Goal: Information Seeking & Learning: Learn about a topic

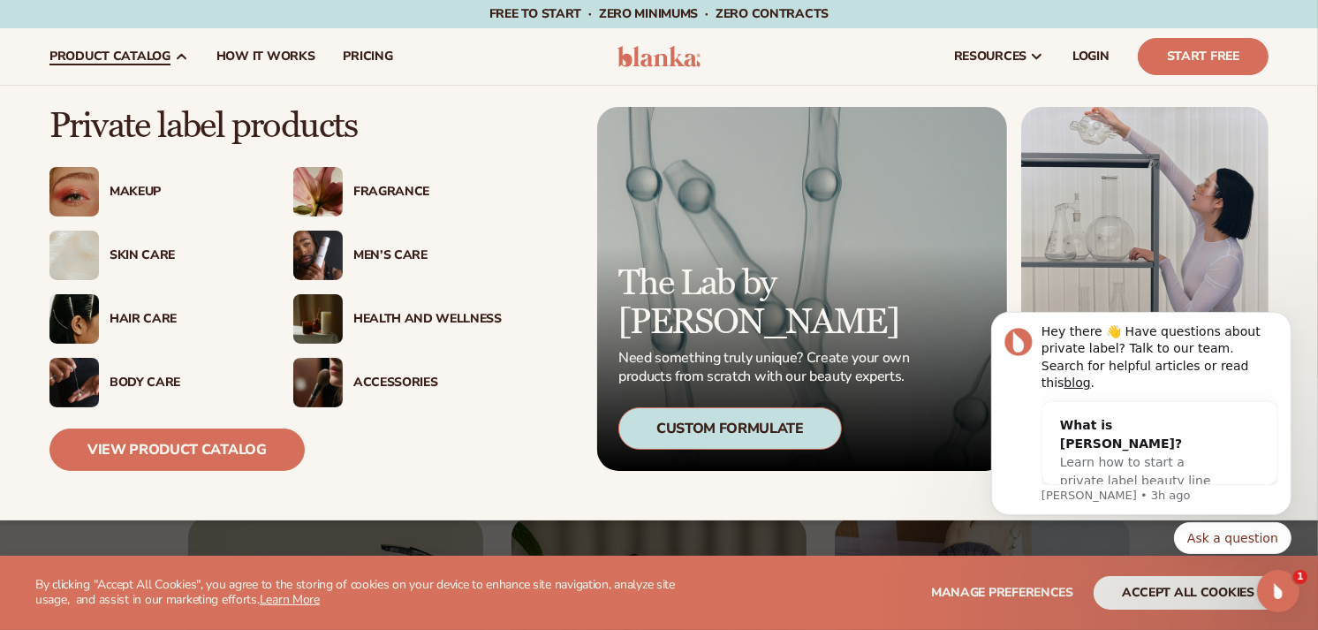
click at [113, 195] on div "Makeup" at bounding box center [184, 192] width 148 height 15
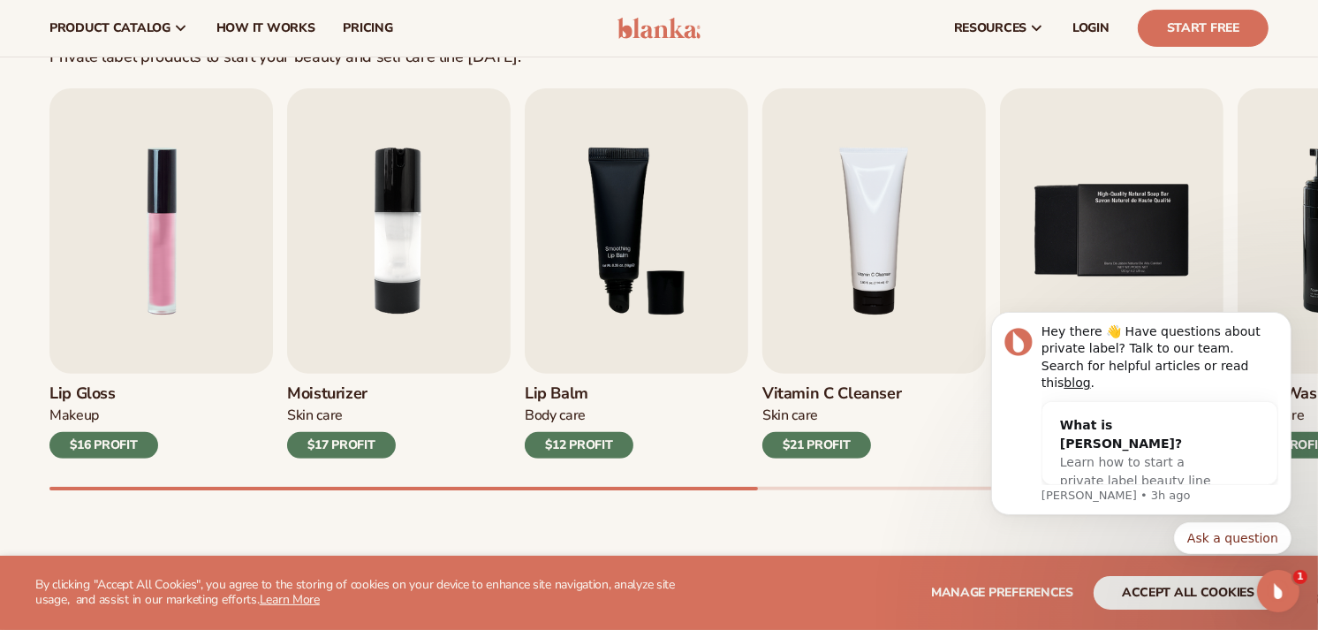
scroll to position [541, 0]
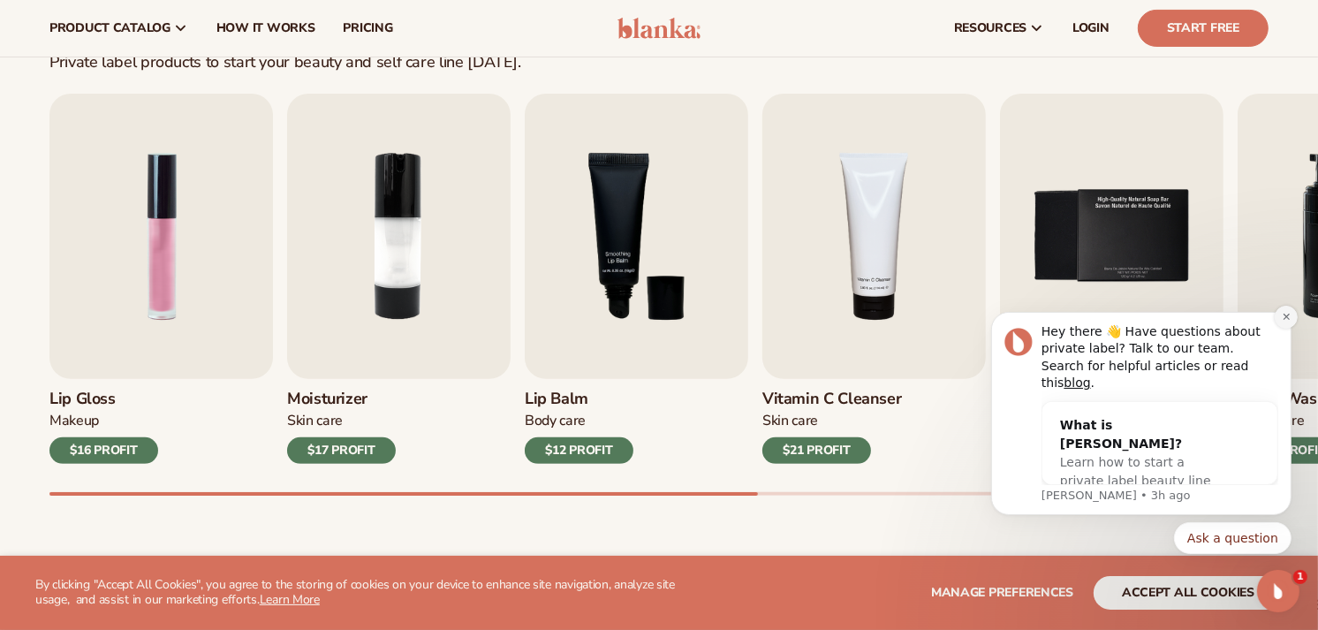
click at [1286, 319] on icon "Dismiss notification" at bounding box center [1285, 316] width 6 height 6
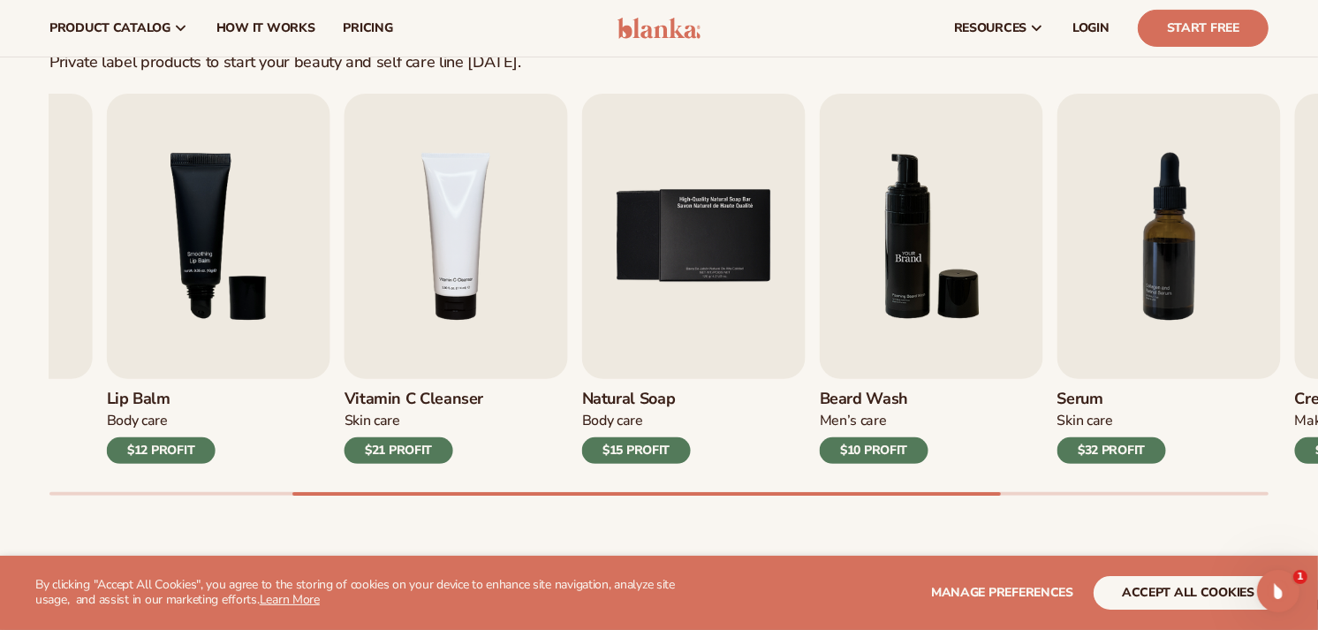
click at [820, 277] on img "6 / 9" at bounding box center [932, 236] width 224 height 285
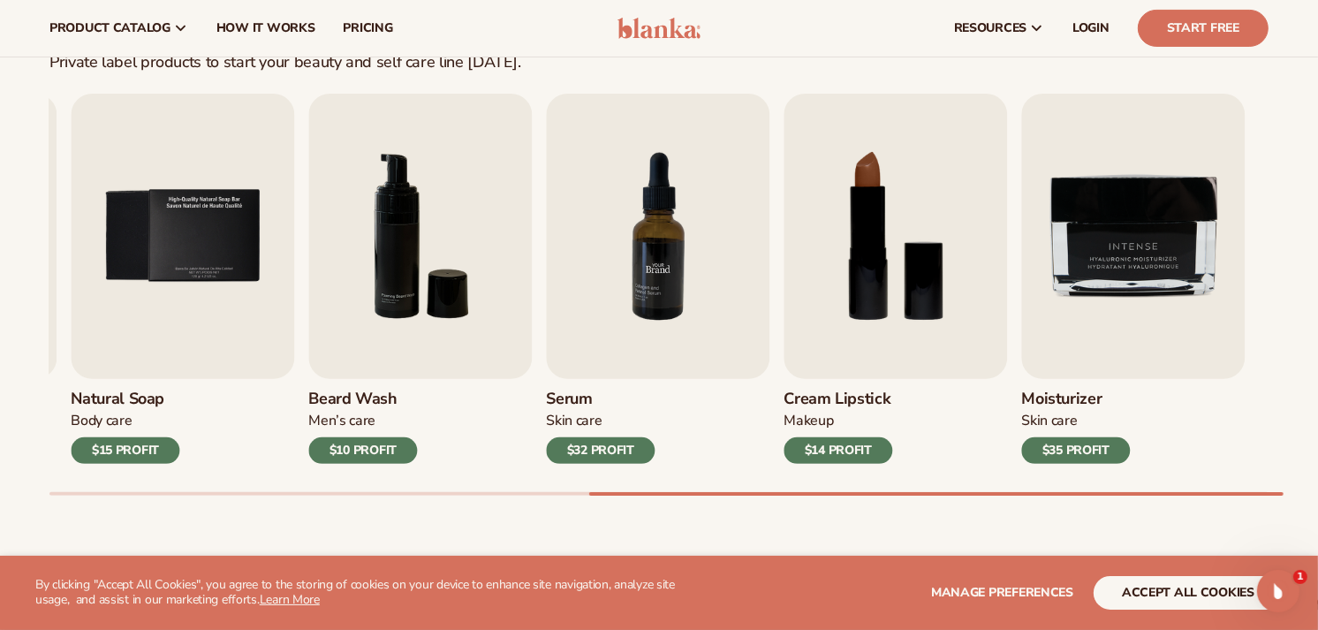
click at [654, 362] on img "7 / 9" at bounding box center [658, 236] width 224 height 285
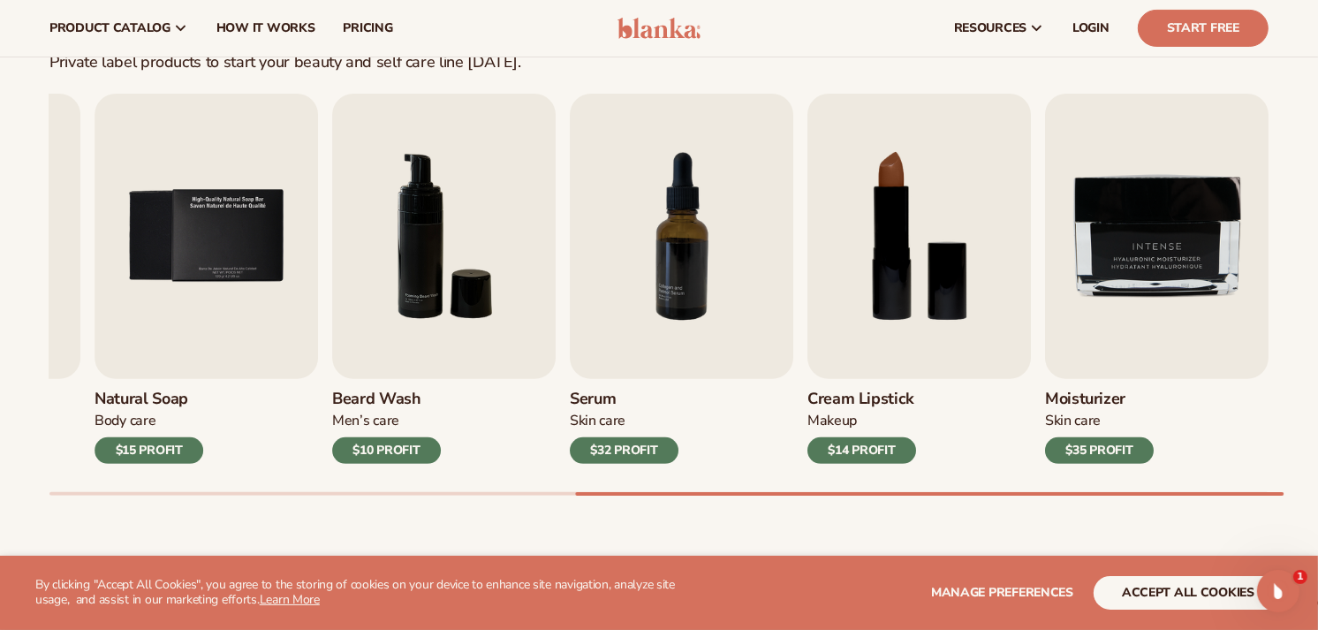
drag, startPoint x: 796, startPoint y: 376, endPoint x: 957, endPoint y: 380, distance: 160.9
click at [957, 380] on div "Lip Gloss Makeup $16 PROFIT Moisturizer [MEDICAL_DATA] $17 PROFIT [MEDICAL_DATA…" at bounding box center [683, 295] width 1269 height 402
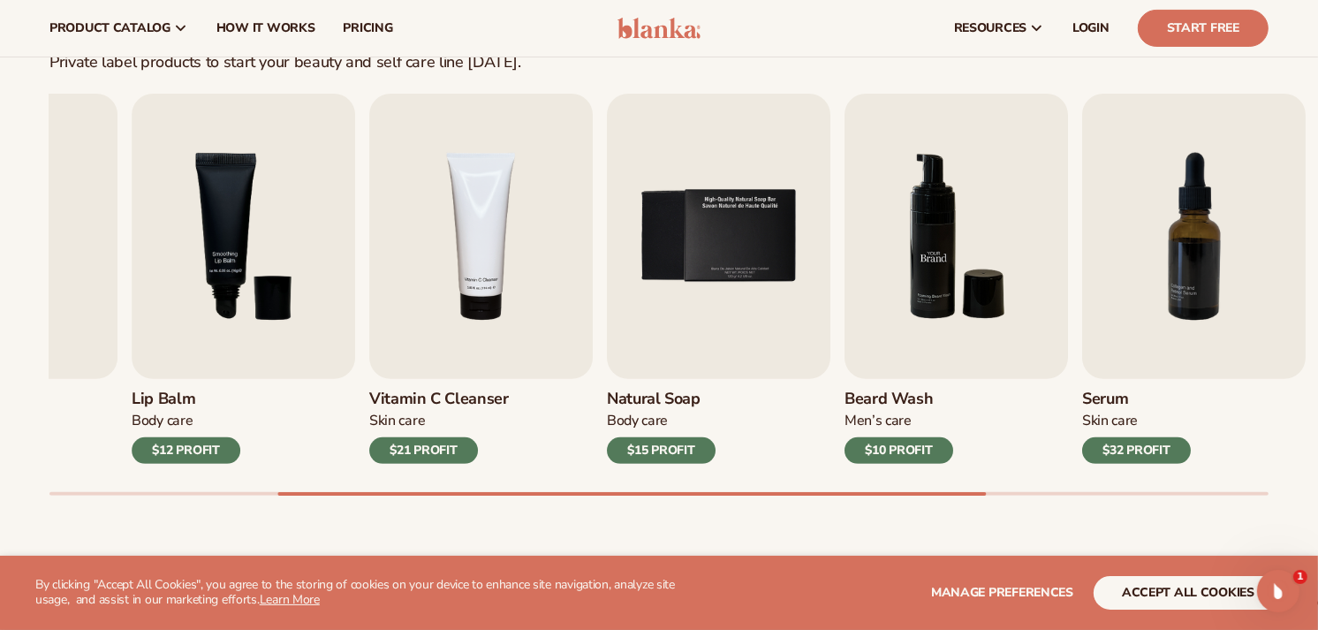
click at [1068, 287] on img "6 / 9" at bounding box center [957, 236] width 224 height 285
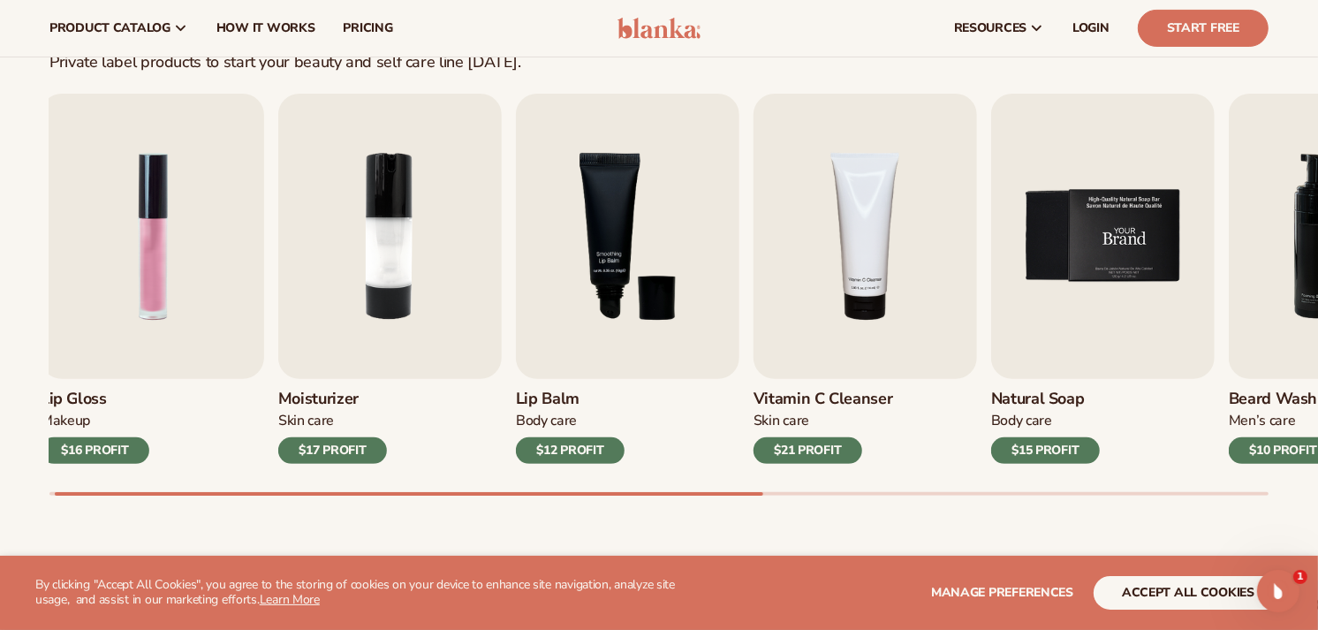
click at [1185, 318] on img "5 / 9" at bounding box center [1103, 236] width 224 height 285
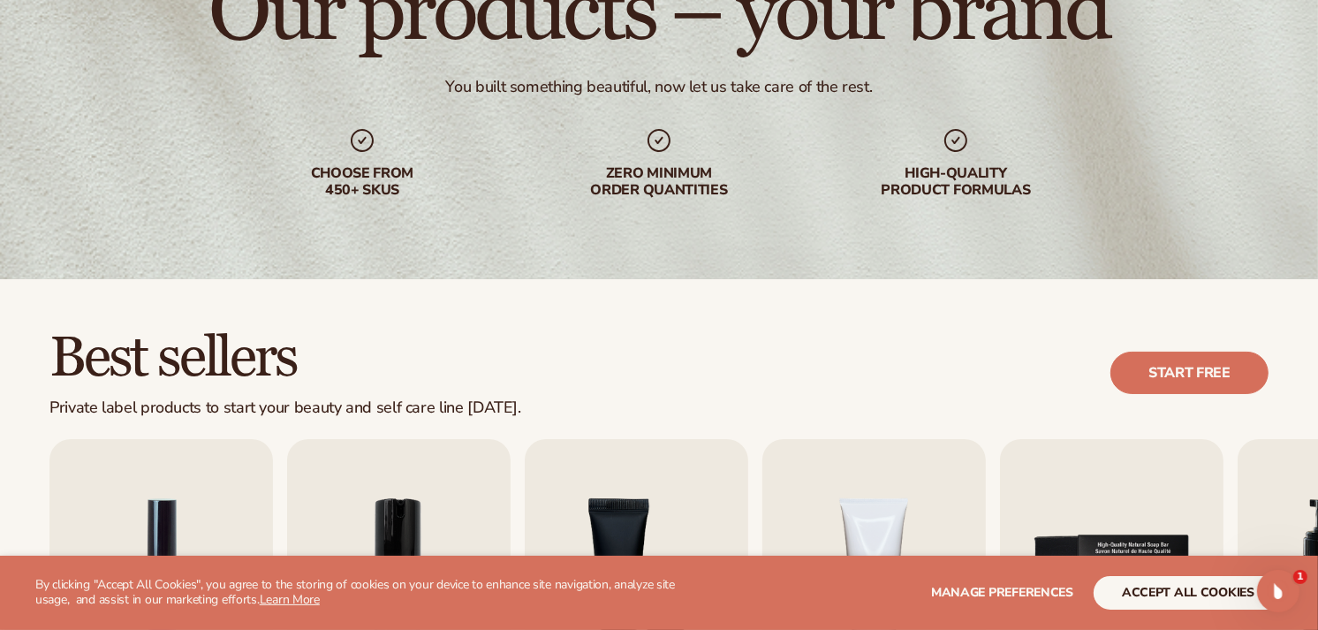
scroll to position [0, 0]
